Goal: Information Seeking & Learning: Learn about a topic

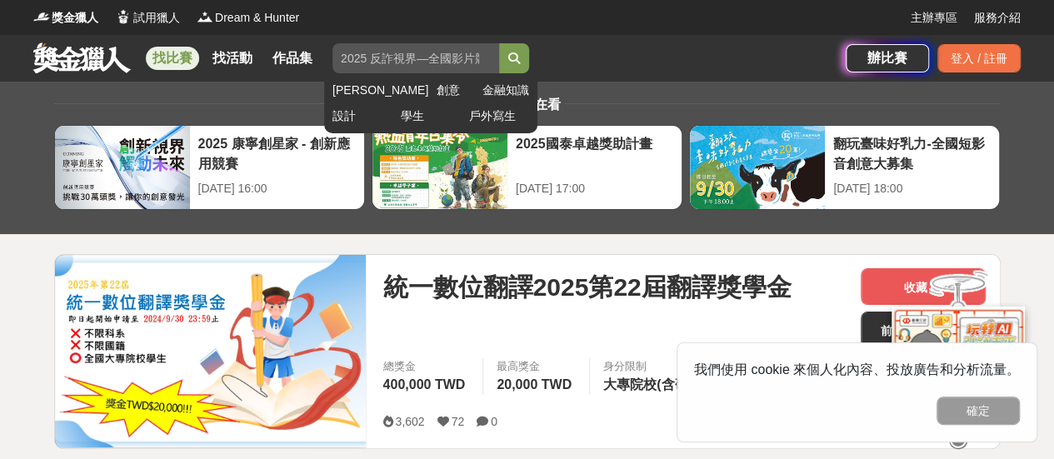
click at [387, 59] on input "search" at bounding box center [415, 58] width 167 height 30
click at [499, 43] on button "submit" at bounding box center [514, 58] width 30 height 30
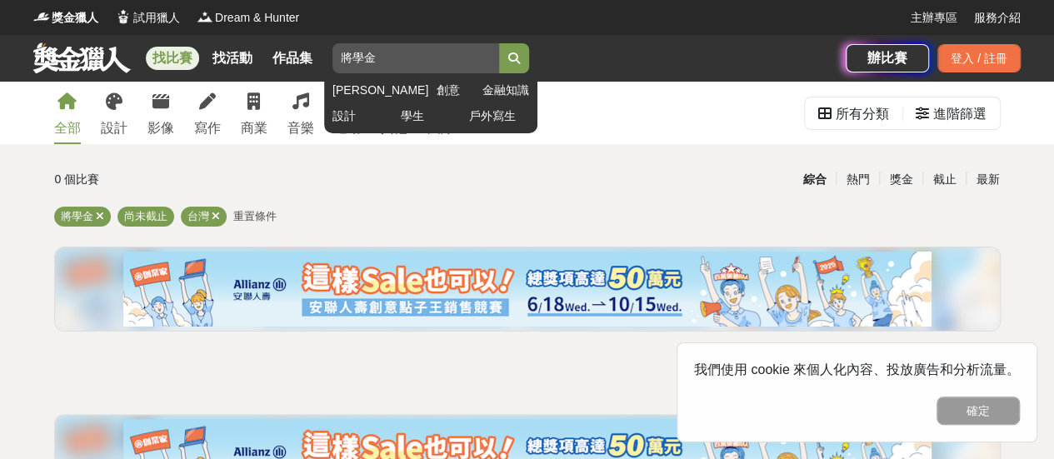
click at [347, 57] on input "將學金" at bounding box center [415, 58] width 167 height 30
type input "獎學金"
click at [499, 43] on button "submit" at bounding box center [514, 58] width 30 height 30
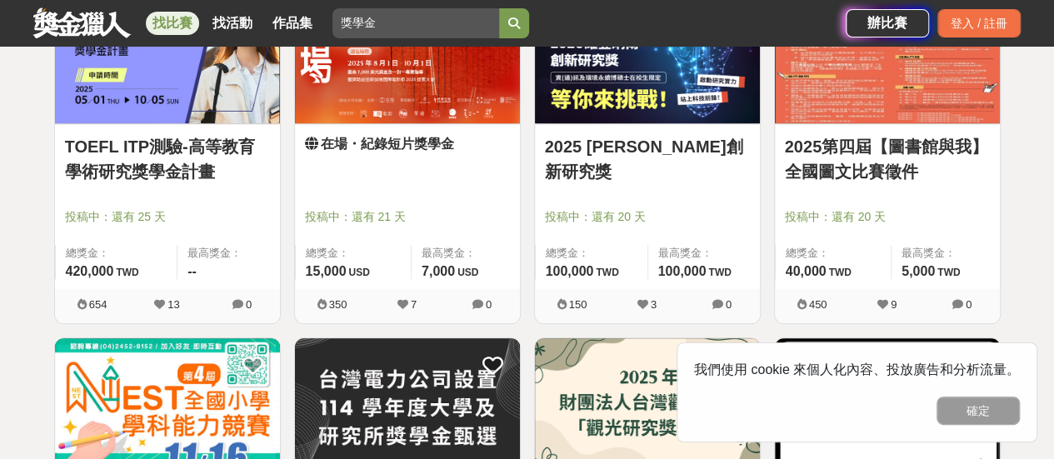
scroll to position [737, 0]
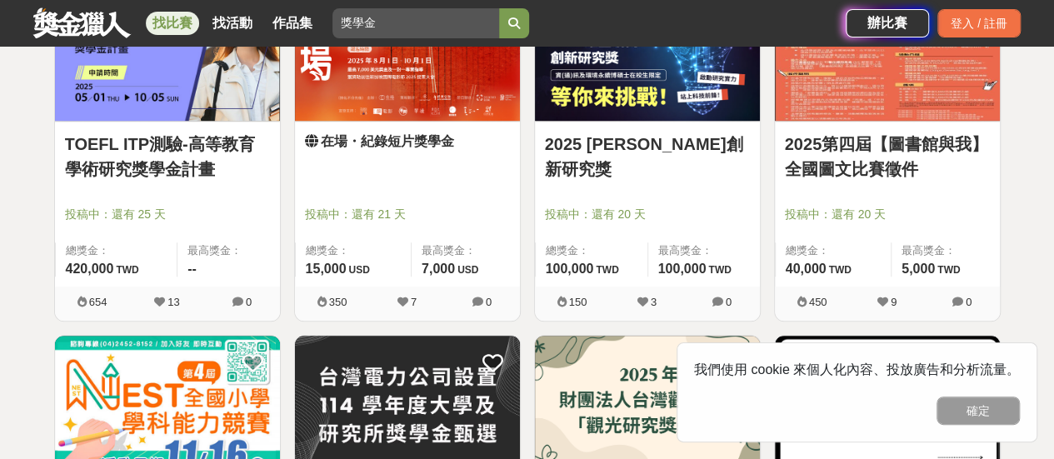
click at [202, 158] on link "TOEFL ITP測驗-高等教育學術研究獎學金計畫" at bounding box center [167, 157] width 205 height 50
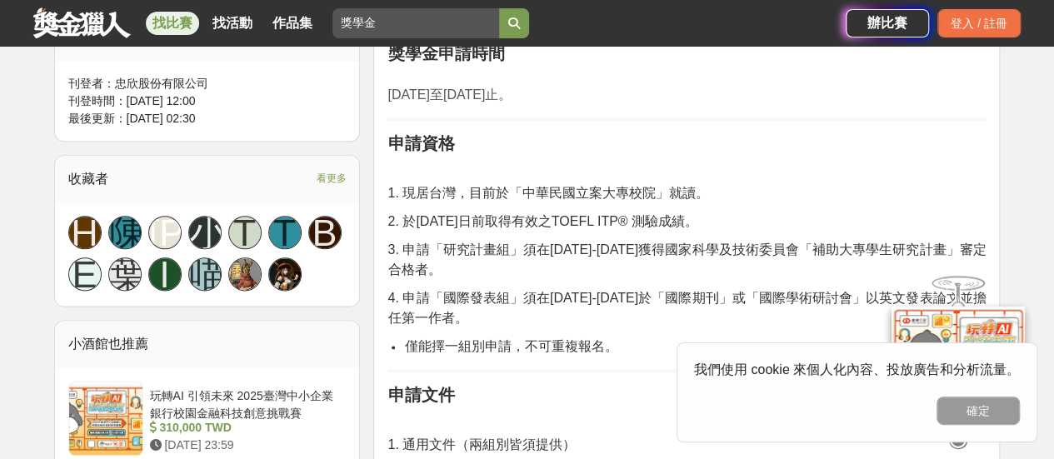
scroll to position [926, 0]
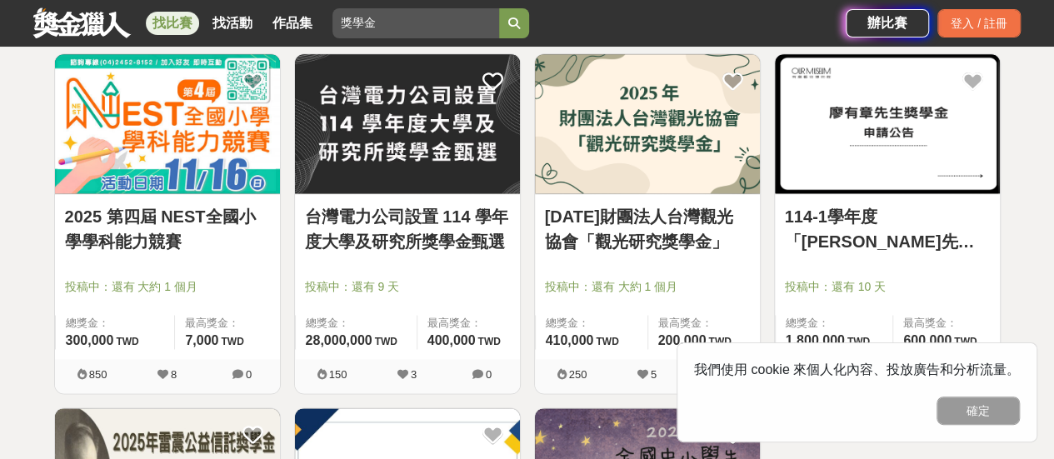
scroll to position [1020, 0]
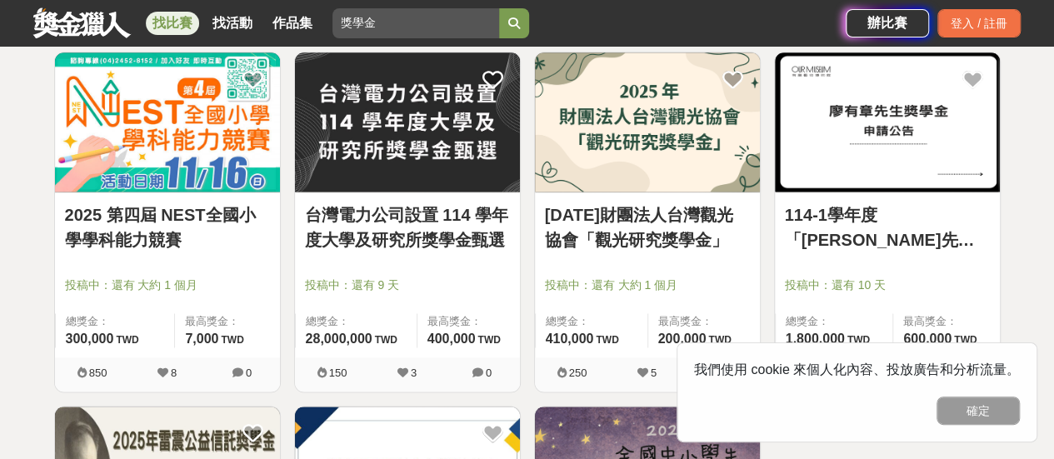
click at [453, 214] on link "台灣電力公司設置 114 學年度大學及研究所獎學金甄選" at bounding box center [407, 227] width 205 height 50
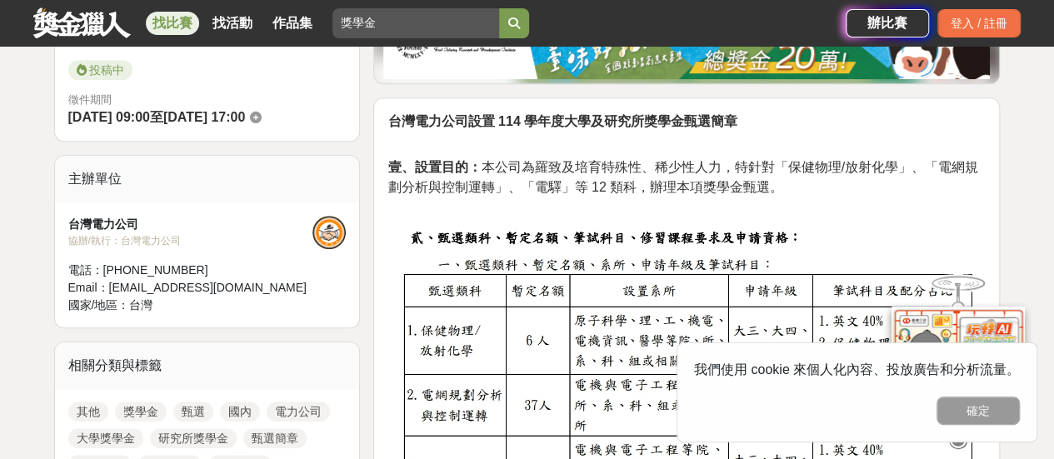
scroll to position [462, 0]
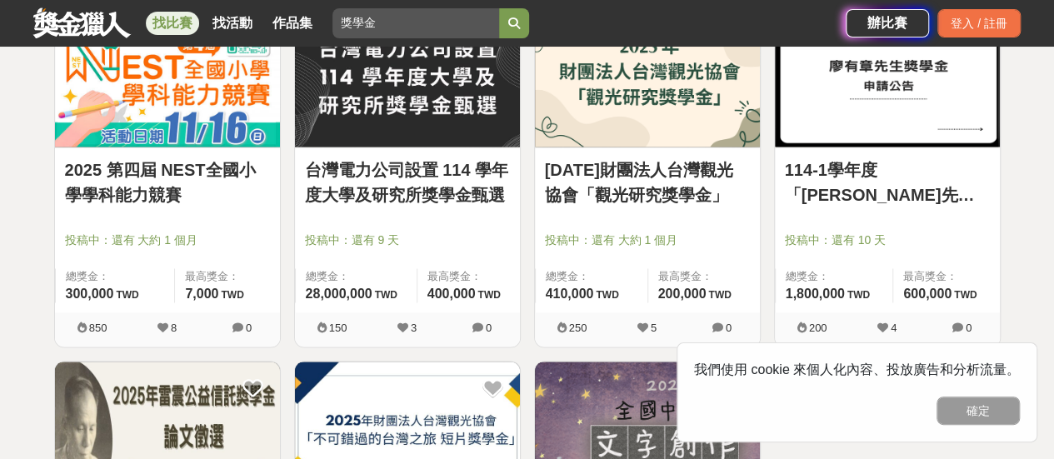
scroll to position [1067, 0]
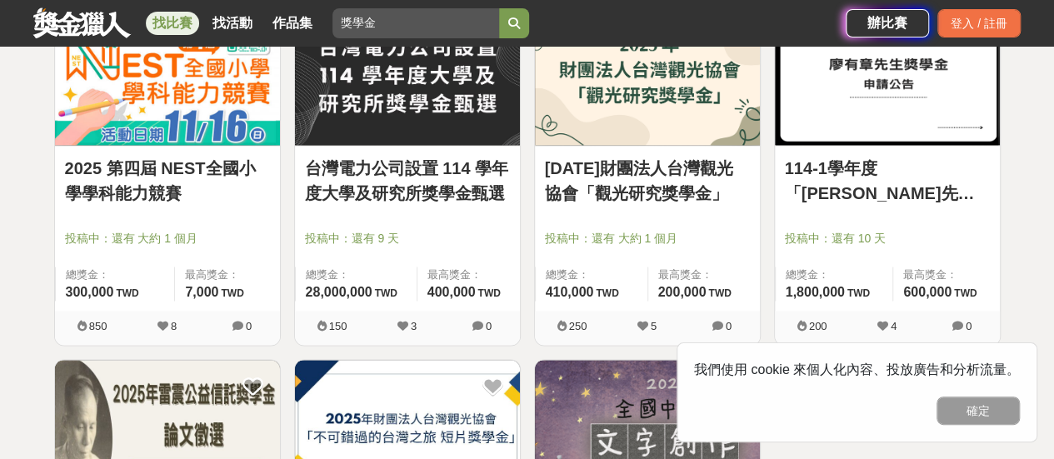
click at [835, 184] on link "114-1學年度「[PERSON_NAME]先生獎學金」" at bounding box center [887, 181] width 205 height 50
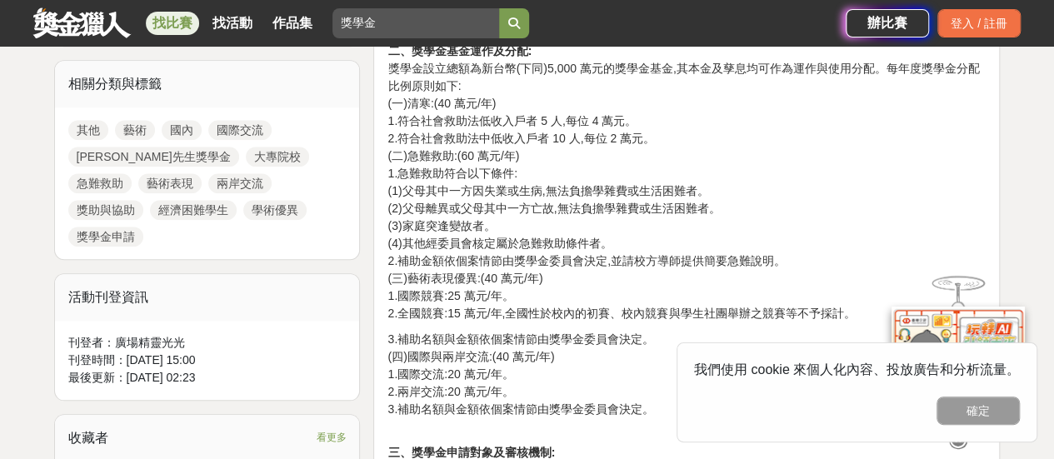
scroll to position [761, 0]
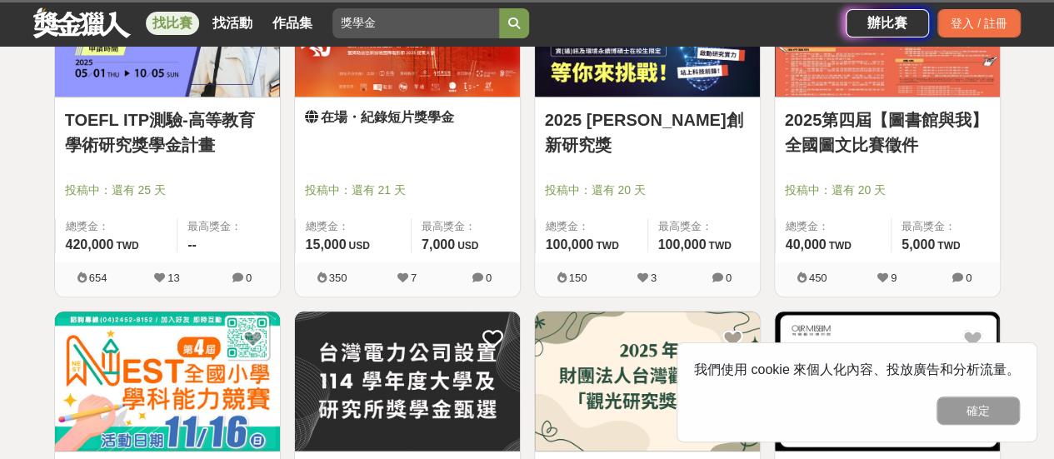
scroll to position [1067, 0]
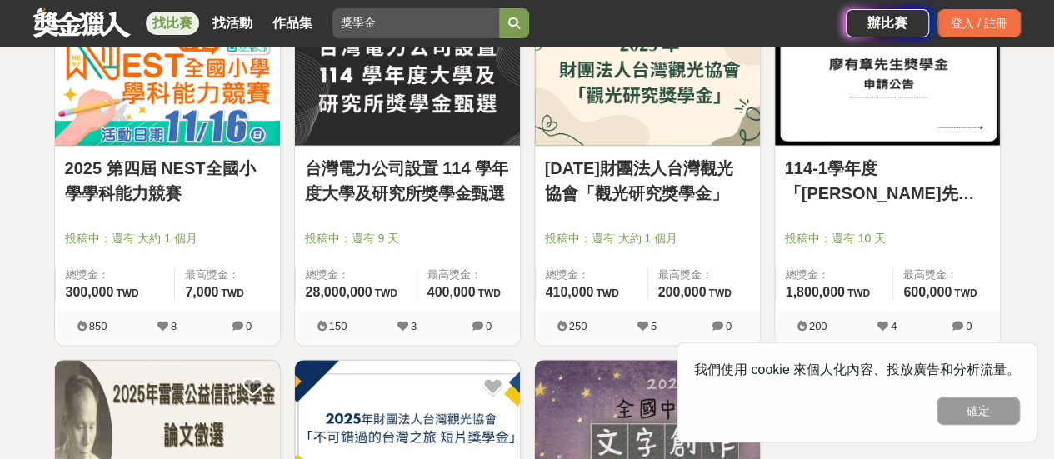
click at [148, 192] on link "2025 第四屆 NEST全國小學學科能力競賽" at bounding box center [167, 181] width 205 height 50
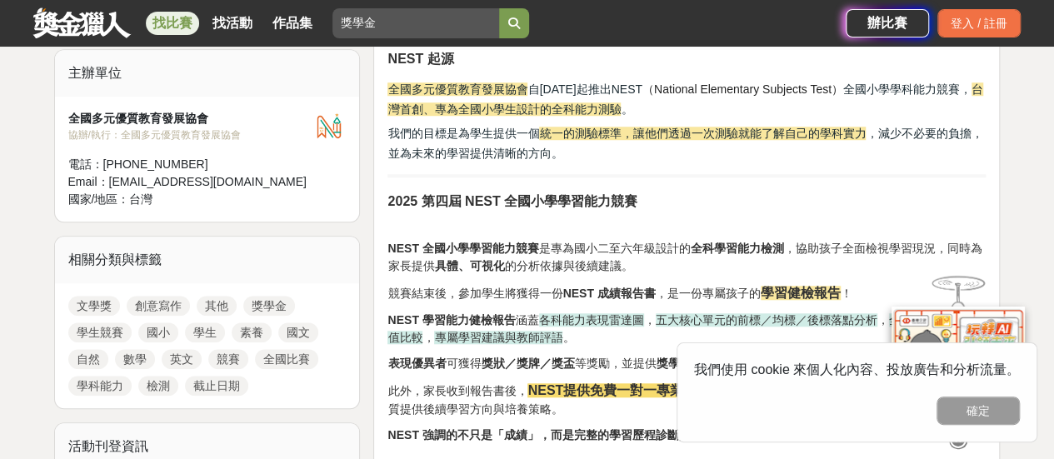
scroll to position [610, 0]
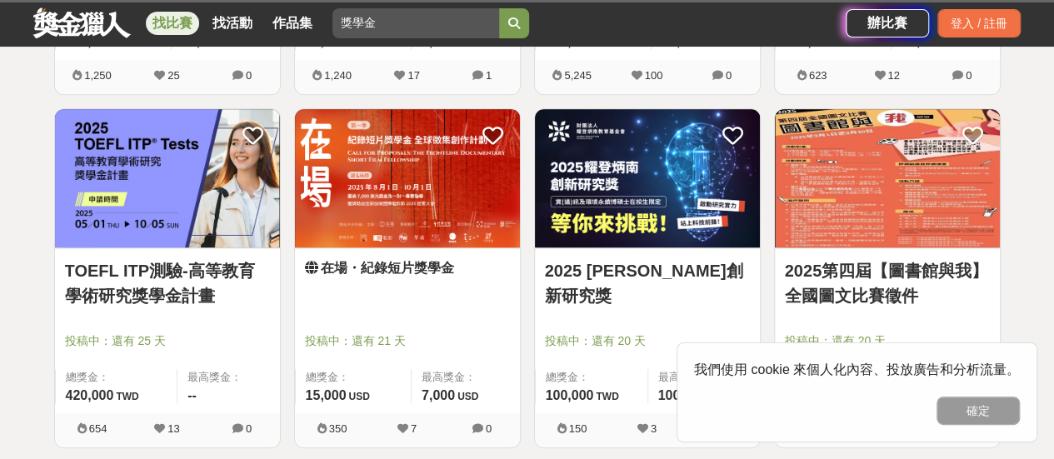
scroll to position [1067, 0]
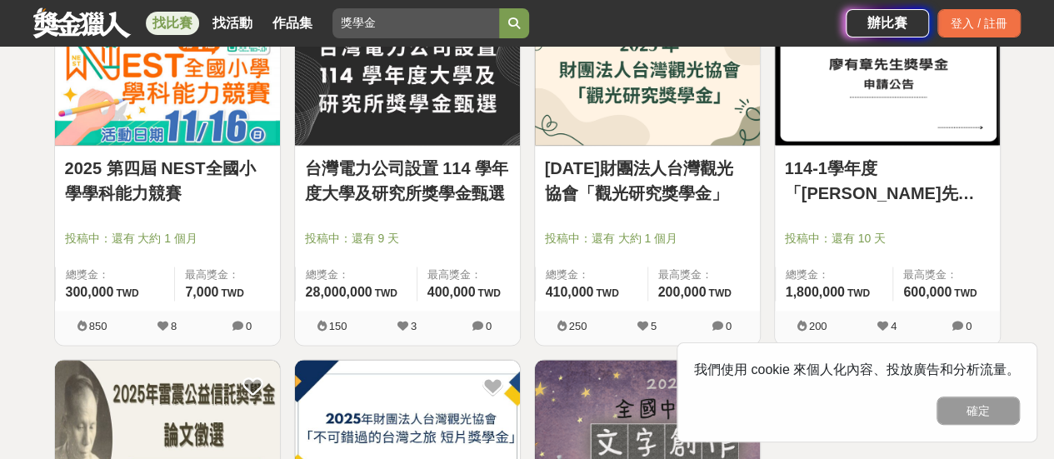
click at [420, 171] on link "台灣電力公司設置 114 學年度大學及研究所獎學金甄選" at bounding box center [407, 181] width 205 height 50
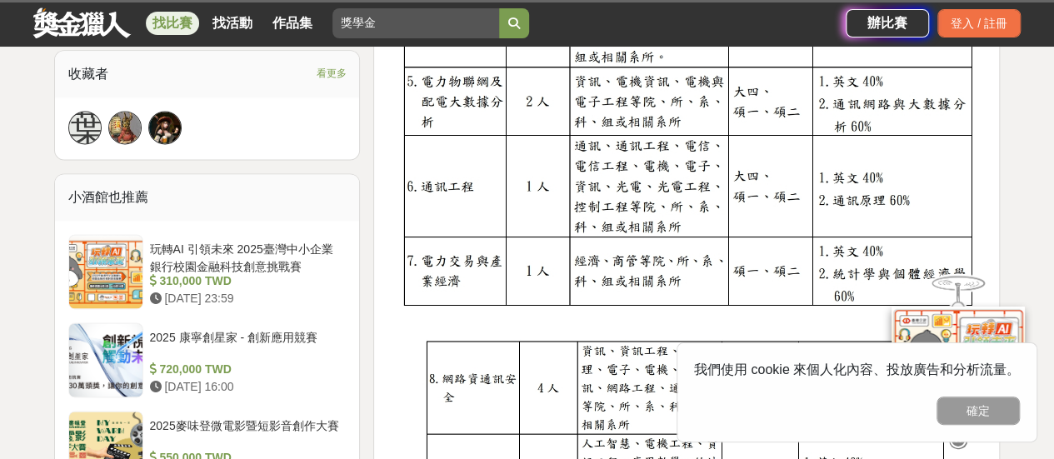
scroll to position [1085, 0]
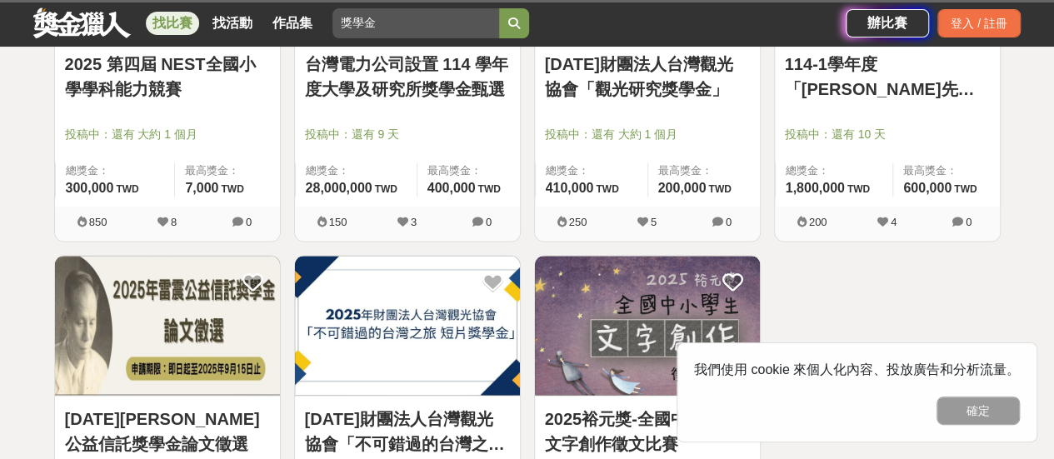
scroll to position [1173, 0]
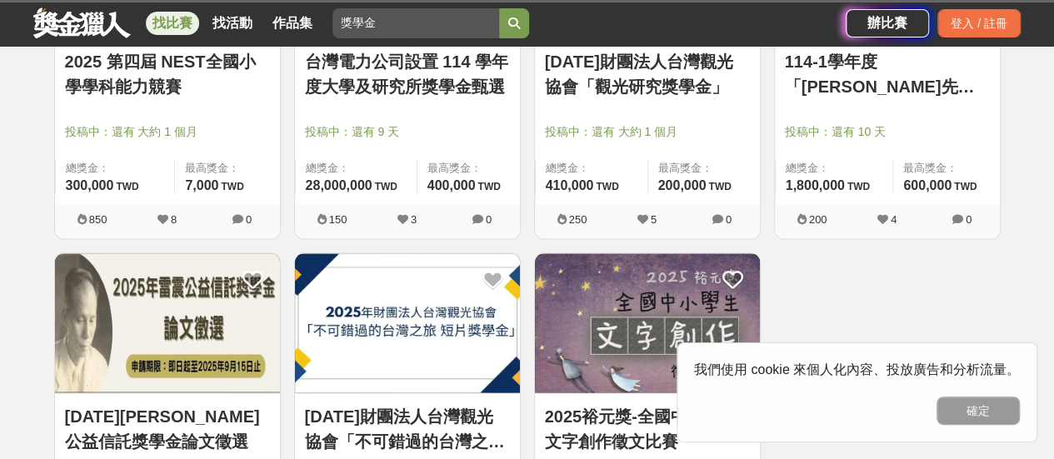
click at [639, 96] on link "[DATE]財團法人台灣觀光協會「觀光研究獎學金」" at bounding box center [647, 74] width 205 height 50
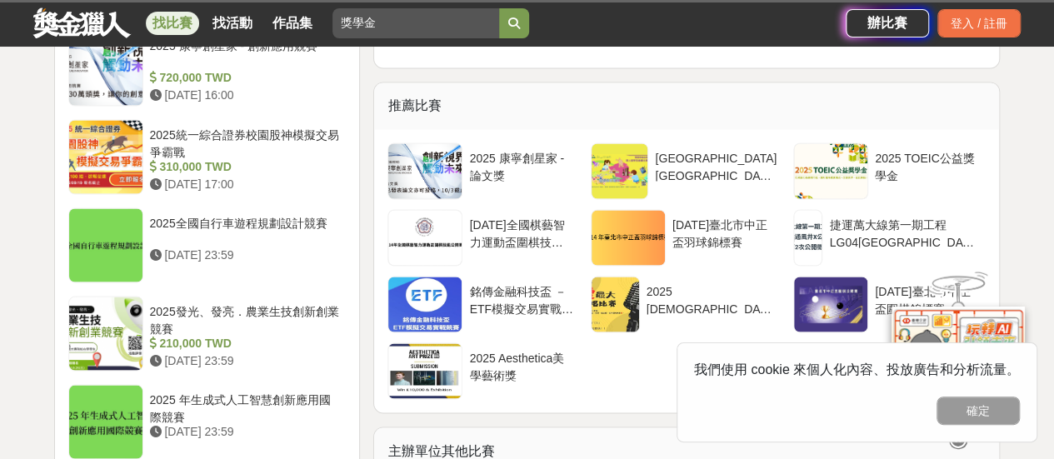
scroll to position [1461, 0]
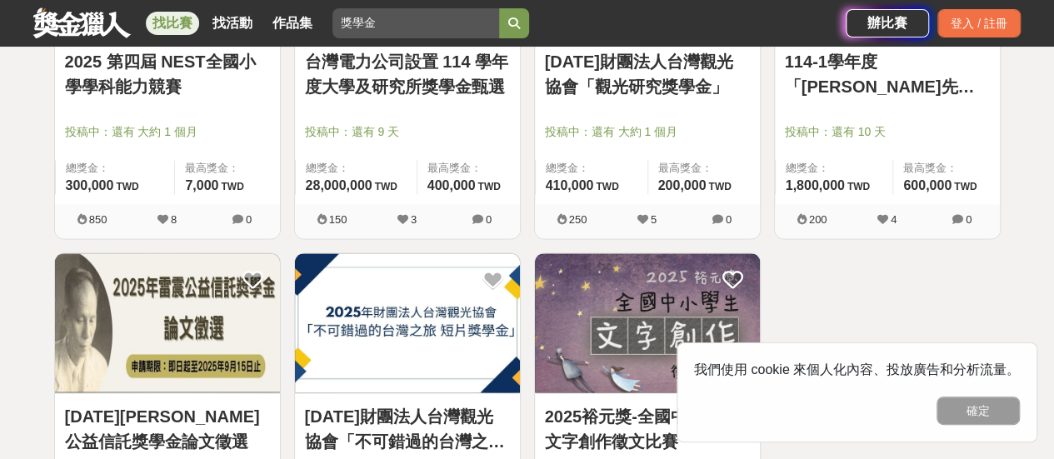
scroll to position [1322, 0]
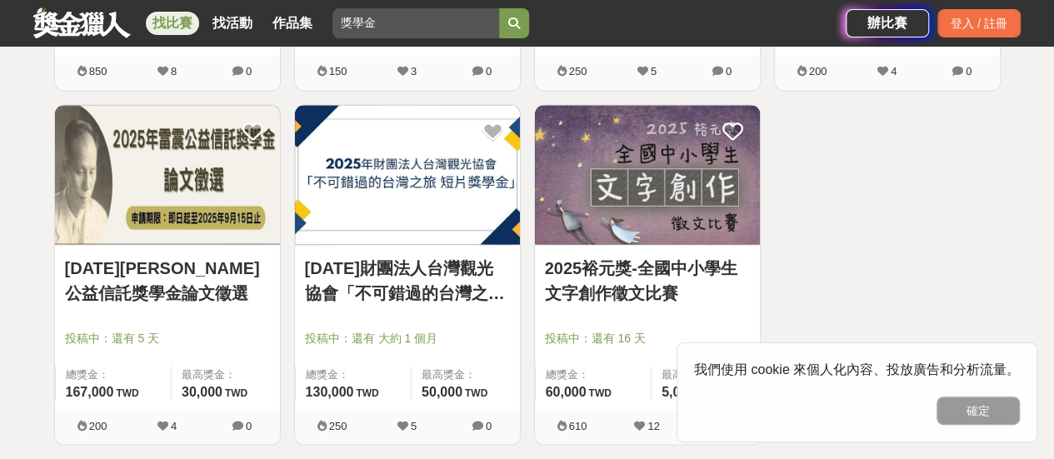
click at [182, 257] on link "[DATE][PERSON_NAME]公益信託獎學金論文徵選" at bounding box center [167, 280] width 205 height 50
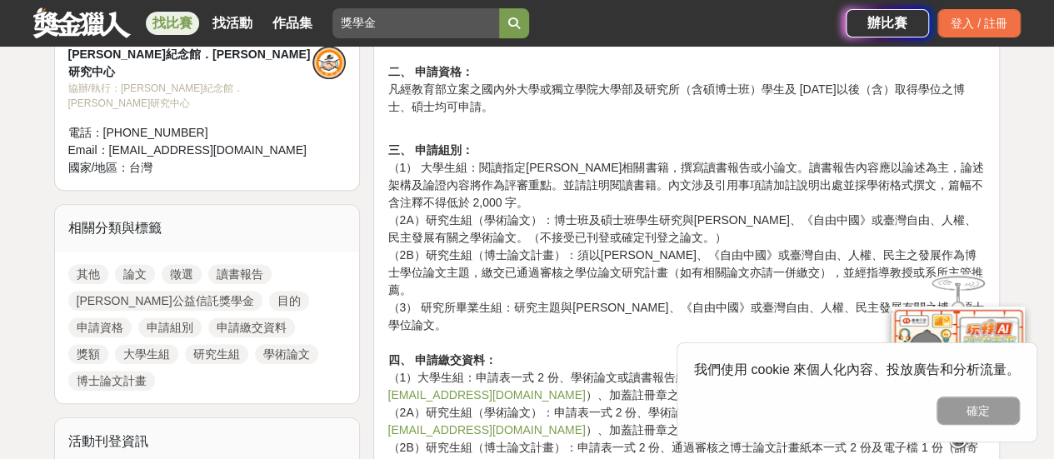
scroll to position [744, 0]
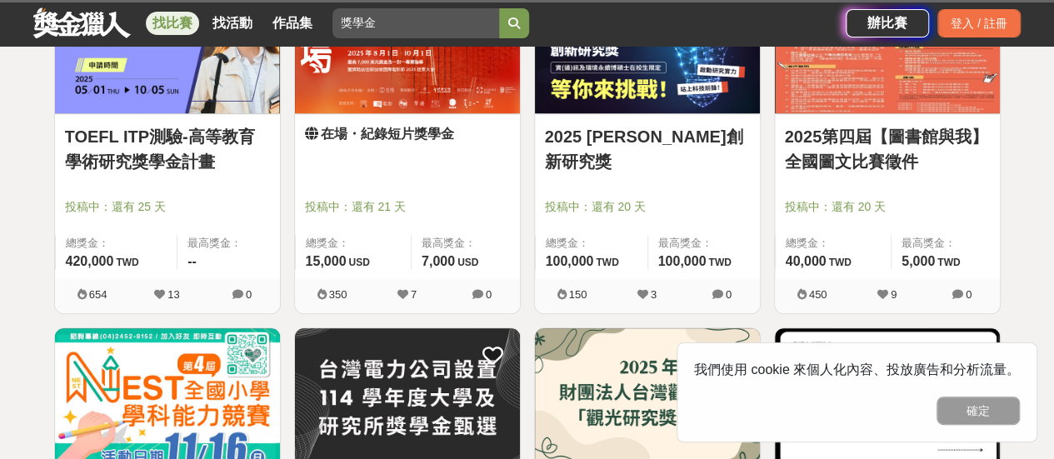
scroll to position [1322, 0]
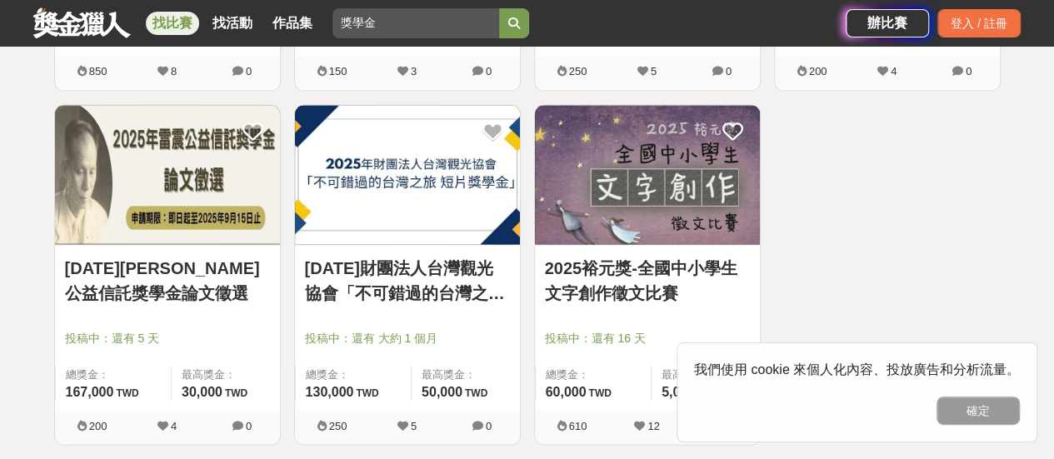
click at [352, 261] on link "[DATE]財團法人台灣觀光協會「不可錯過的台灣之旅 短片獎學金」" at bounding box center [407, 280] width 205 height 50
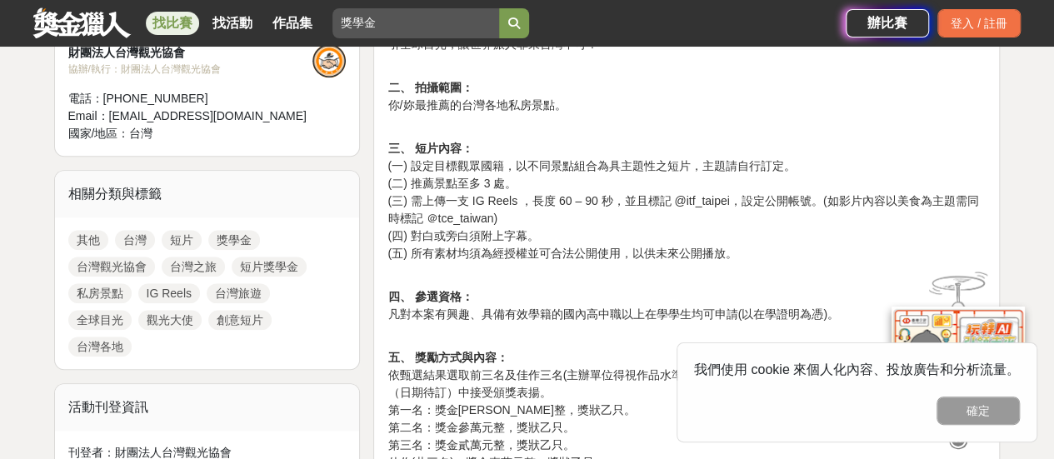
scroll to position [636, 0]
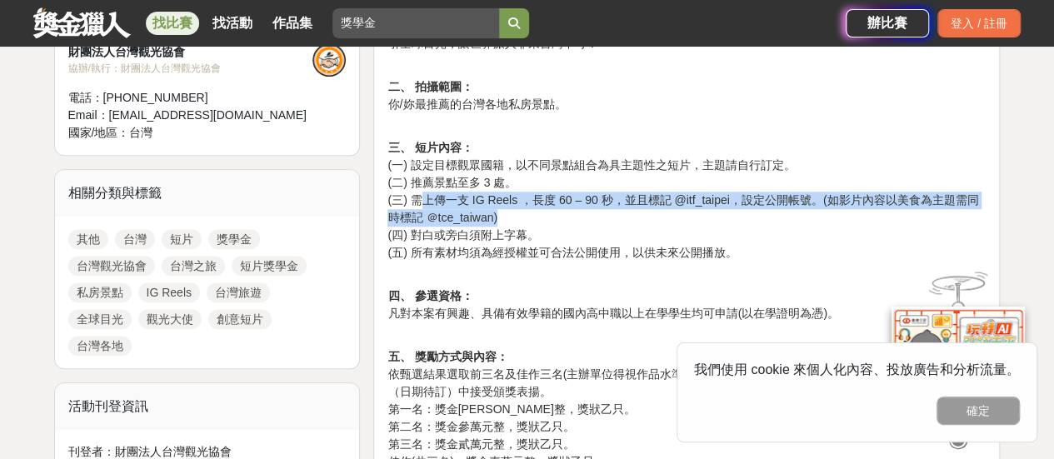
drag, startPoint x: 421, startPoint y: 195, endPoint x: 517, endPoint y: 219, distance: 99.6
click at [517, 219] on p "三、 短片內容： (一) 設定目標觀眾國籍，以不同景點組合為具主題性之短片，主題請自行訂定。 (二) 推薦景點至多 3 處。 (三) 需上傳一支 IG Ree…" at bounding box center [686, 209] width 598 height 140
click at [525, 222] on p "三、 短片內容： (一) 設定目標觀眾國籍，以不同景點組合為具主題性之短片，主題請自行訂定。 (二) 推薦景點至多 3 處。 (三) 需上傳一支 IG Ree…" at bounding box center [686, 209] width 598 height 140
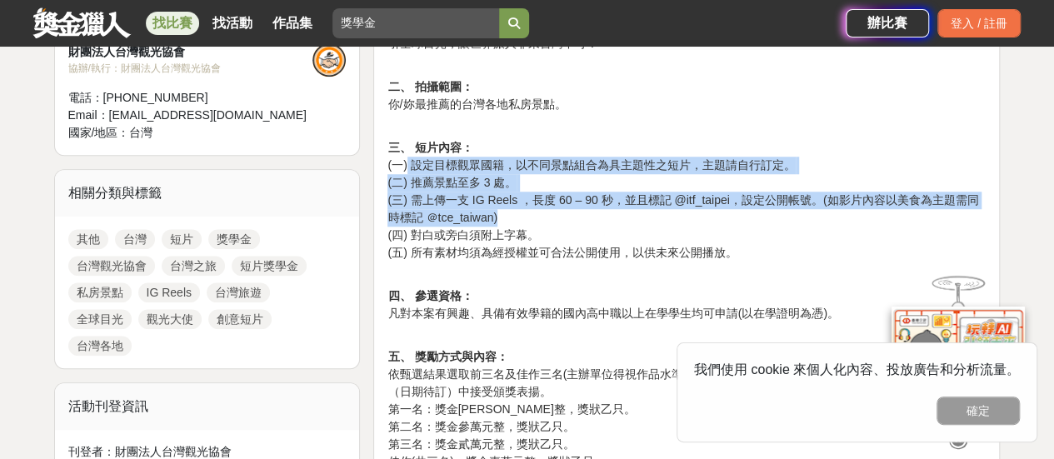
drag, startPoint x: 510, startPoint y: 216, endPoint x: 408, endPoint y: 166, distance: 113.3
click at [408, 166] on p "三、 短片內容： (一) 設定目標觀眾國籍，以不同景點組合為具主題性之短片，主題請自行訂定。 (二) 推薦景點至多 3 處。 (三) 需上傳一支 IG Ree…" at bounding box center [686, 209] width 598 height 140
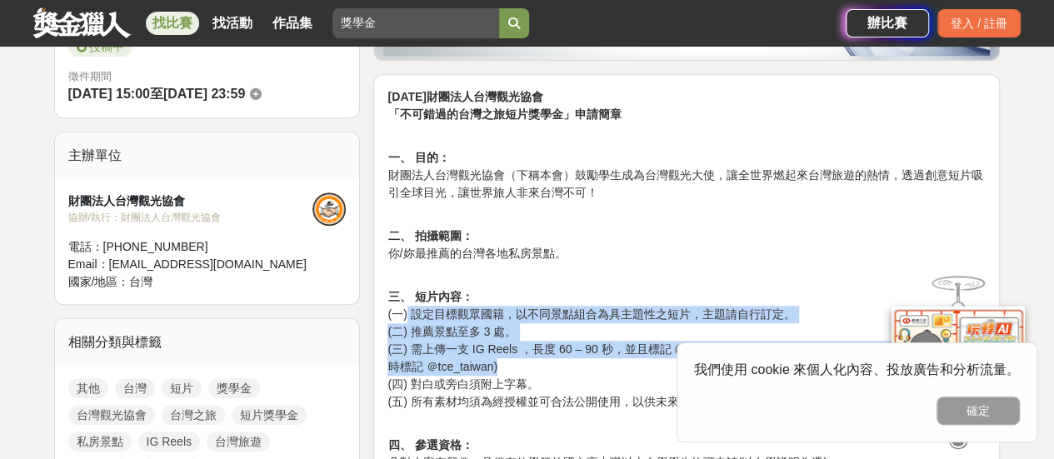
scroll to position [486, 0]
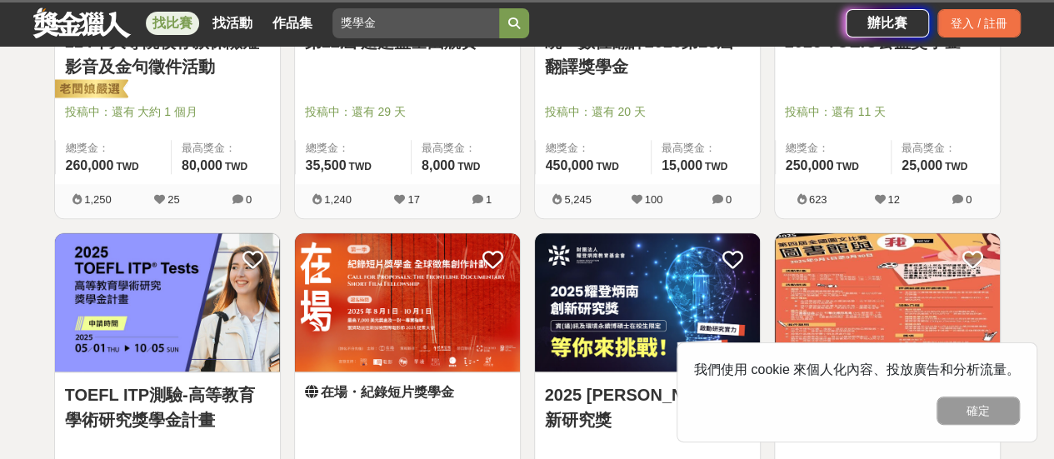
scroll to position [1322, 0]
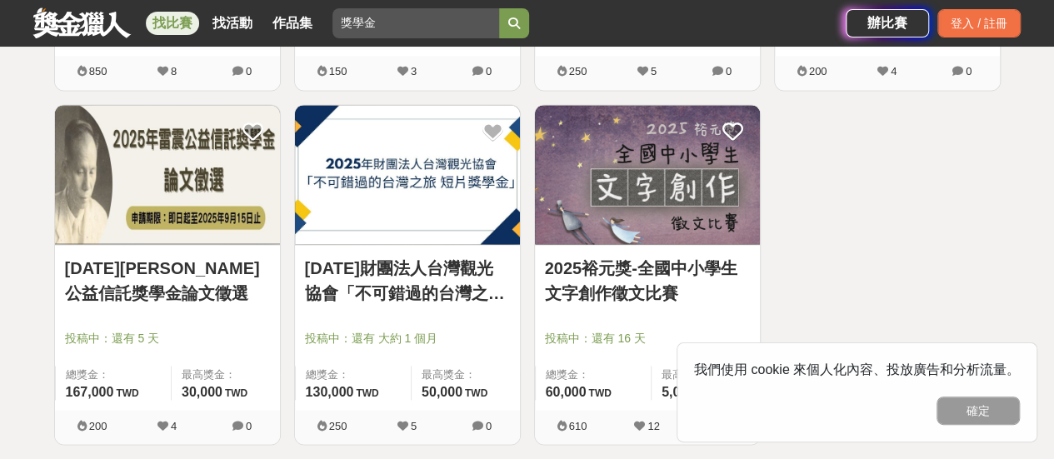
click at [652, 245] on div "2025裕元獎-全國中小學生文字創作徵文比賽 投稿中：還有 16 天 總獎金： 60,000 60,000 TWD 最高獎金： 5,000 TWD" at bounding box center [647, 327] width 225 height 165
click at [649, 267] on link "2025裕元獎-全國中小學生文字創作徵文比賽" at bounding box center [647, 280] width 205 height 50
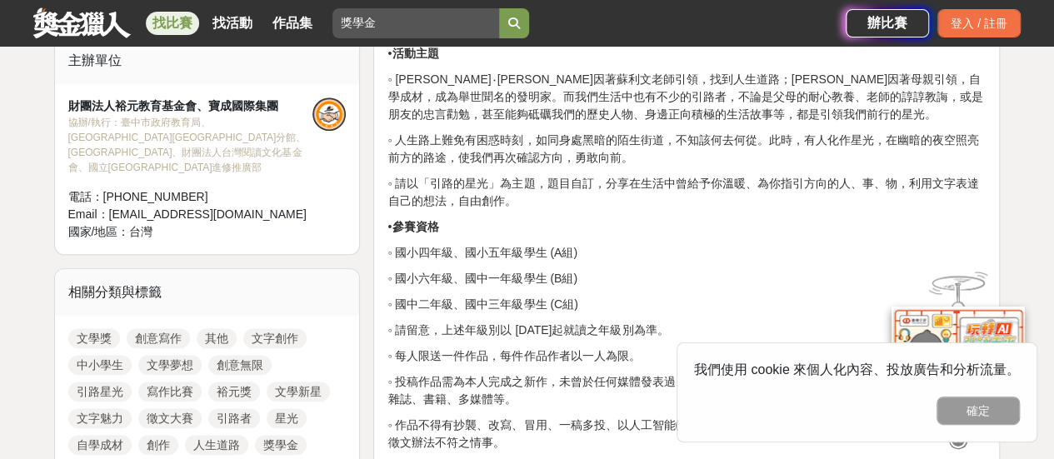
scroll to position [740, 0]
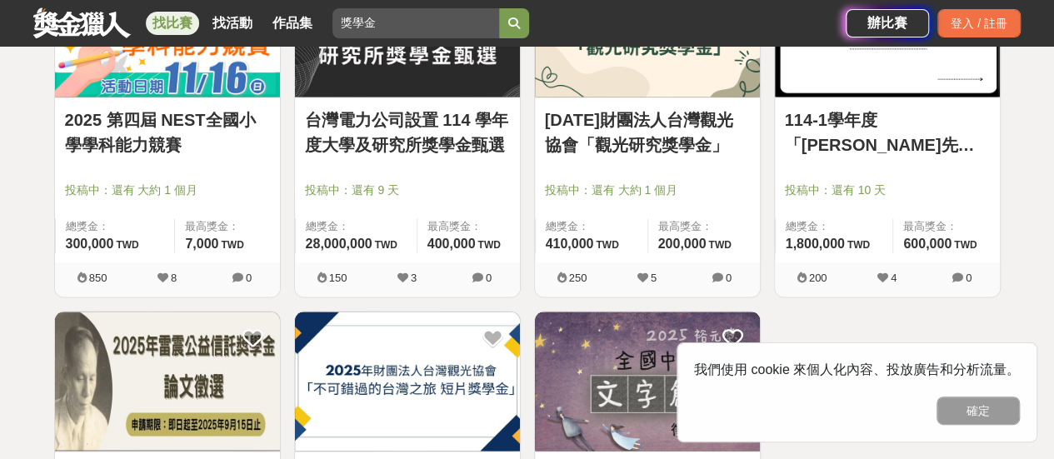
scroll to position [1060, 0]
